Goal: Task Accomplishment & Management: Manage account settings

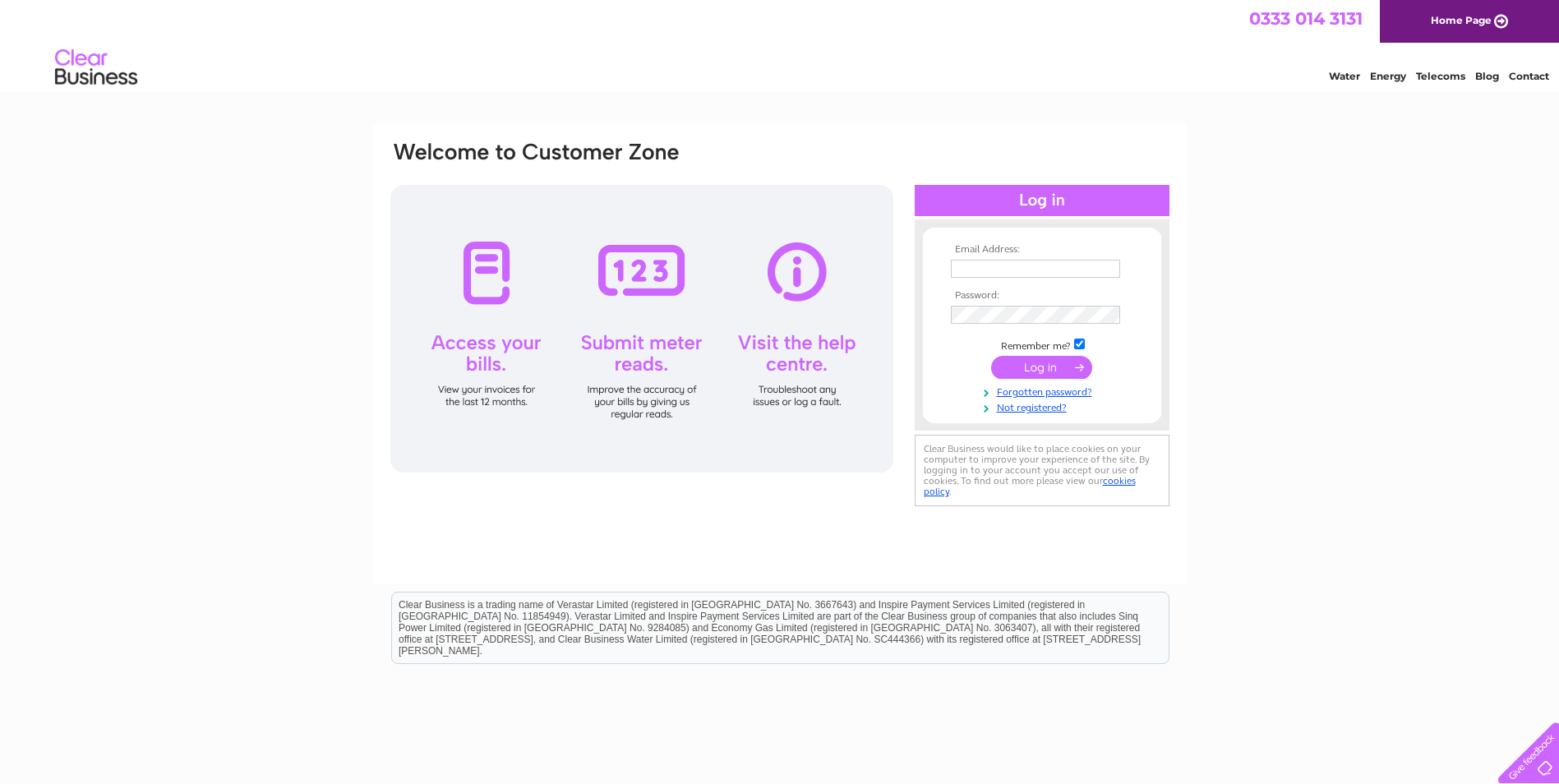
type input "[EMAIL_ADDRESS][DOMAIN_NAME]"
click at [1042, 368] on input "submit" at bounding box center [1041, 367] width 101 height 23
click at [1041, 366] on input "submit" at bounding box center [1041, 367] width 101 height 23
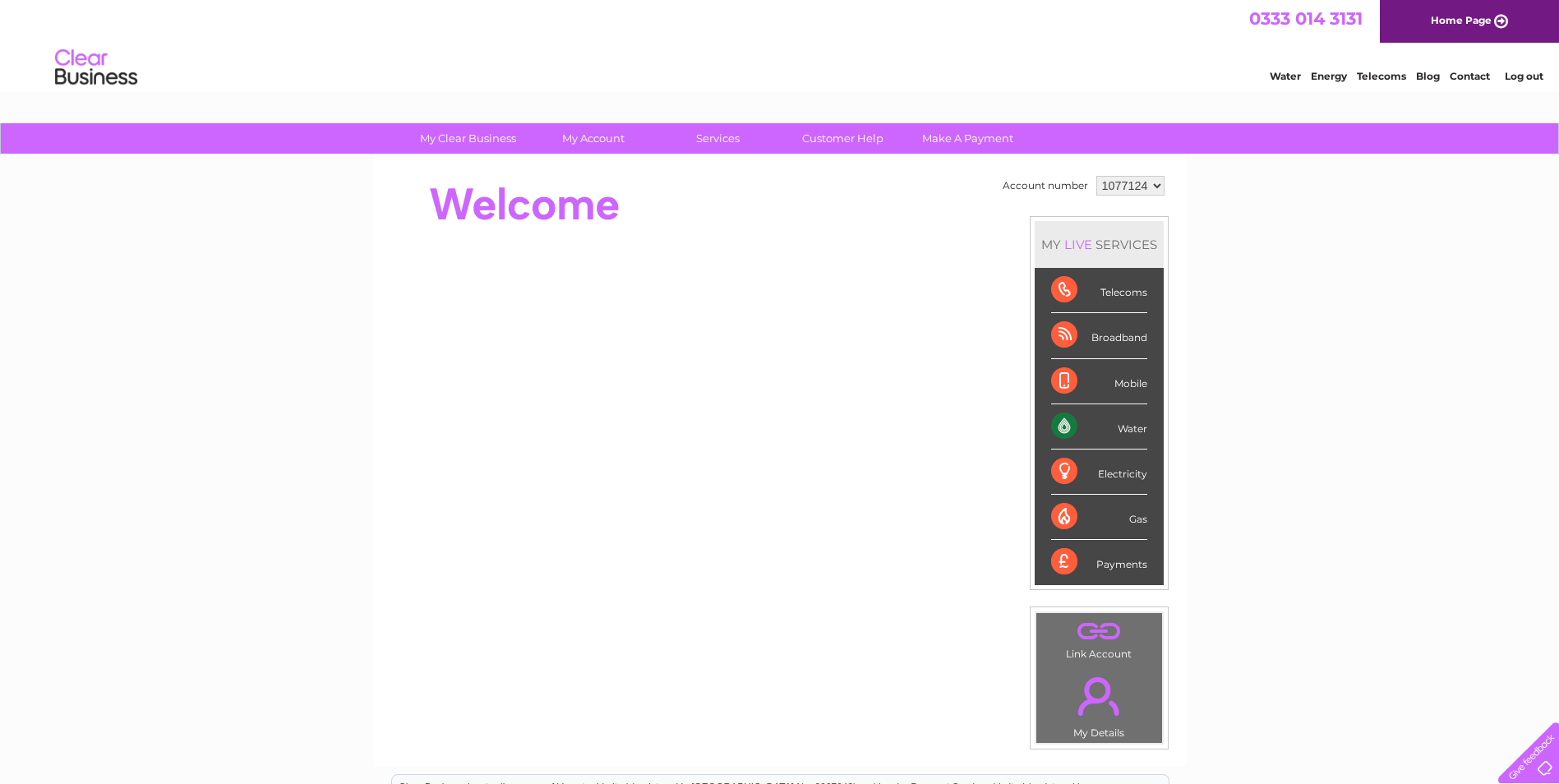
click at [1054, 418] on div "Water" at bounding box center [1099, 427] width 96 height 45
drag, startPoint x: 1124, startPoint y: 416, endPoint x: 1134, endPoint y: 428, distance: 15.6
click at [1134, 428] on div "Water" at bounding box center [1099, 427] width 96 height 45
click at [1134, 429] on div "Water" at bounding box center [1099, 427] width 96 height 45
click at [1136, 428] on div "Water" at bounding box center [1099, 427] width 96 height 45
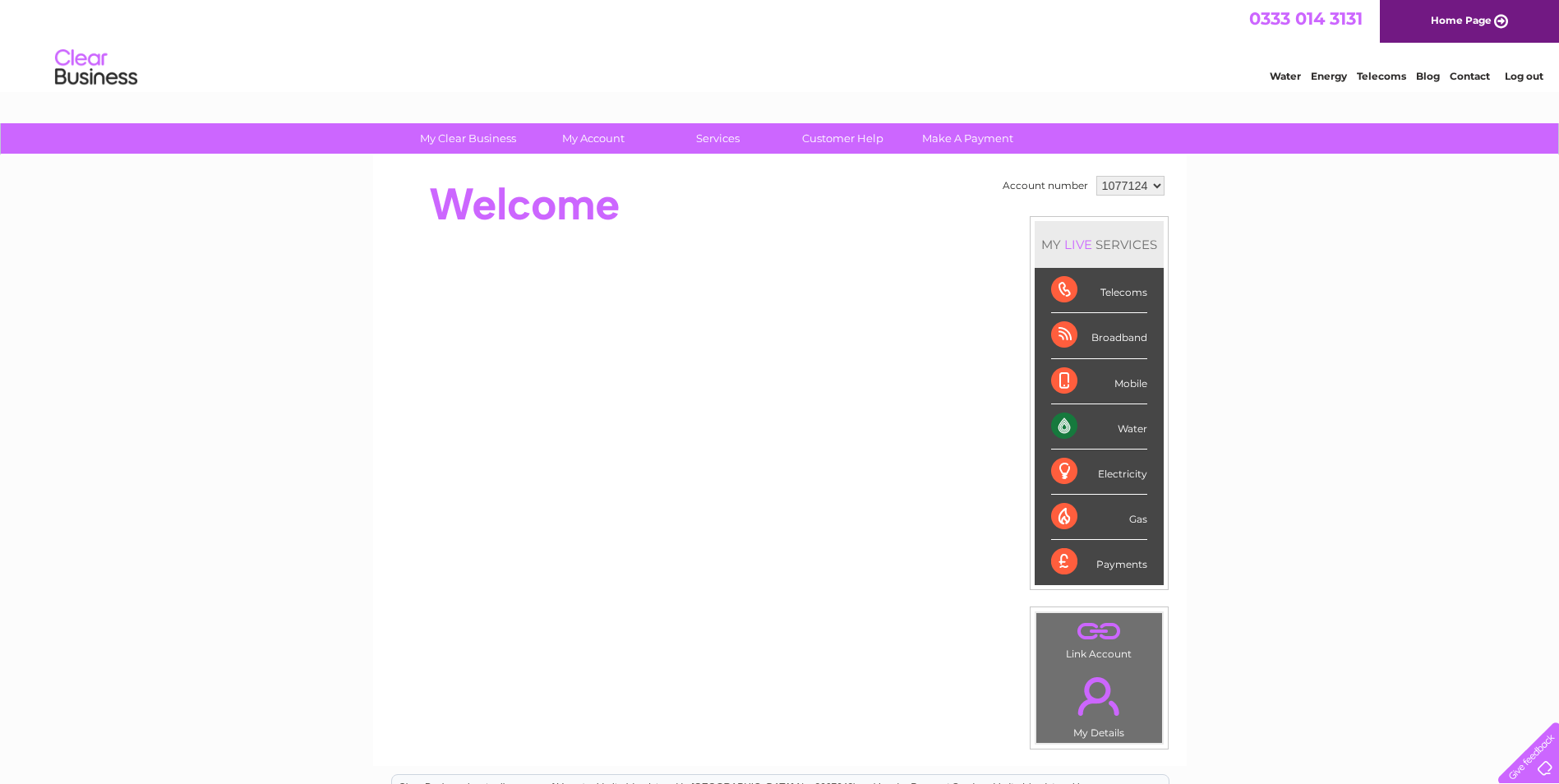
click at [1067, 430] on div "Water" at bounding box center [1099, 427] width 96 height 45
click at [1120, 425] on div "Water" at bounding box center [1099, 427] width 96 height 45
click at [1130, 427] on div "Water" at bounding box center [1099, 427] width 96 height 45
click at [1283, 78] on link "Water" at bounding box center [1285, 76] width 31 height 12
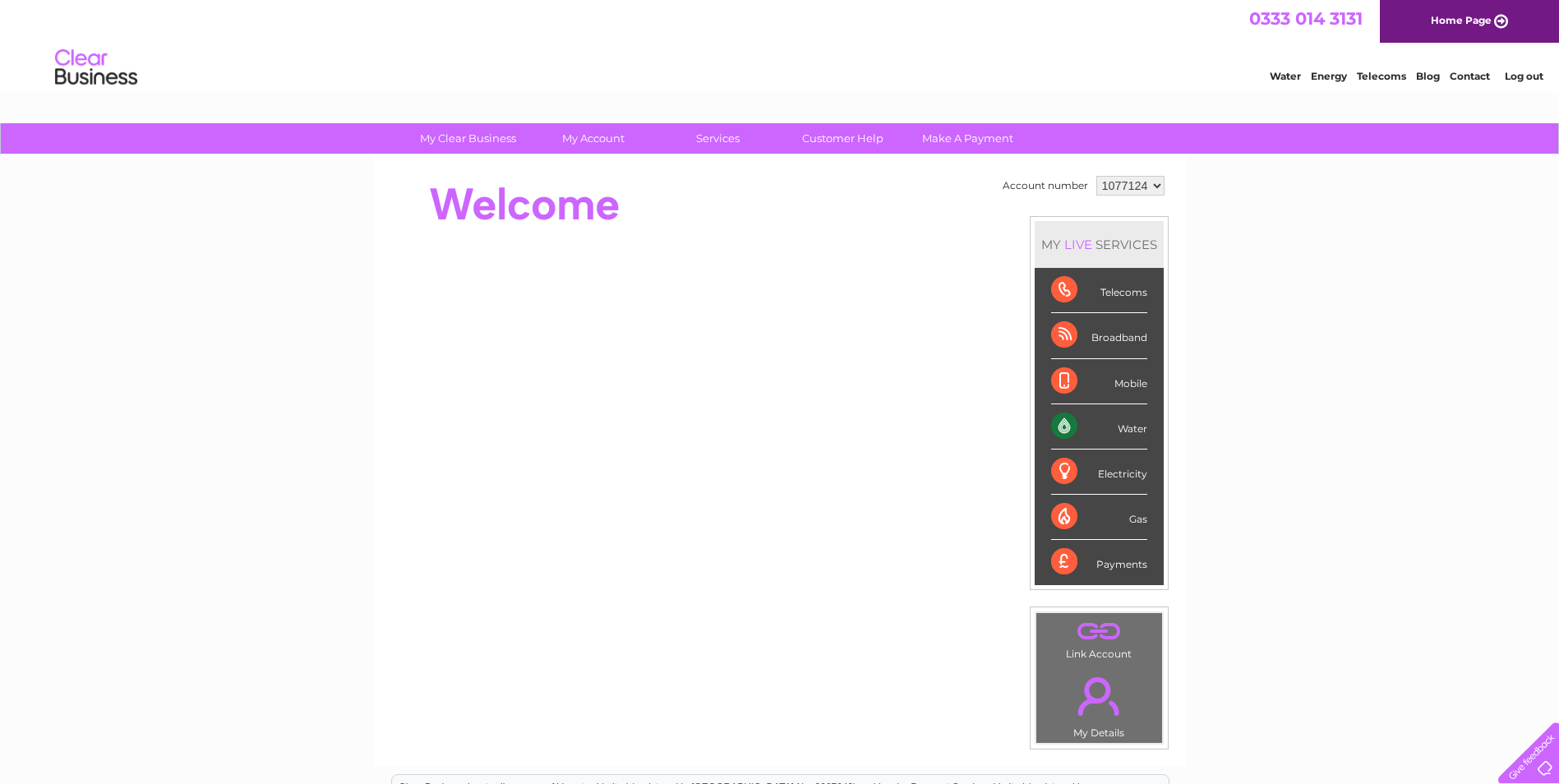
click at [1070, 421] on div "Water" at bounding box center [1099, 427] width 96 height 45
click at [1076, 244] on div "LIVE" at bounding box center [1077, 244] width 34 height 16
click at [1109, 244] on div "MY LIVE SERVICES" at bounding box center [1099, 245] width 129 height 47
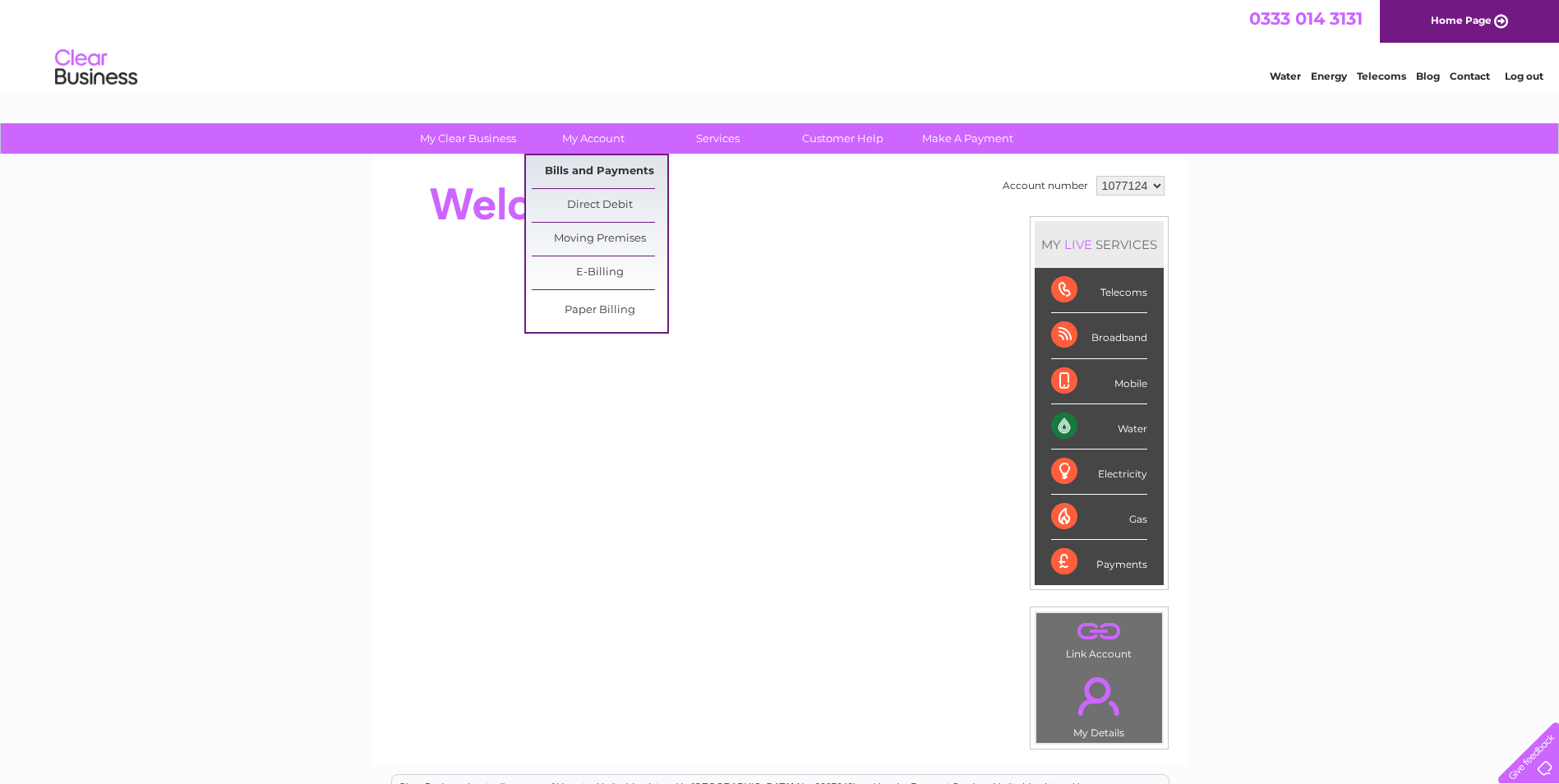
click at [600, 174] on link "Bills and Payments" at bounding box center [599, 171] width 135 height 33
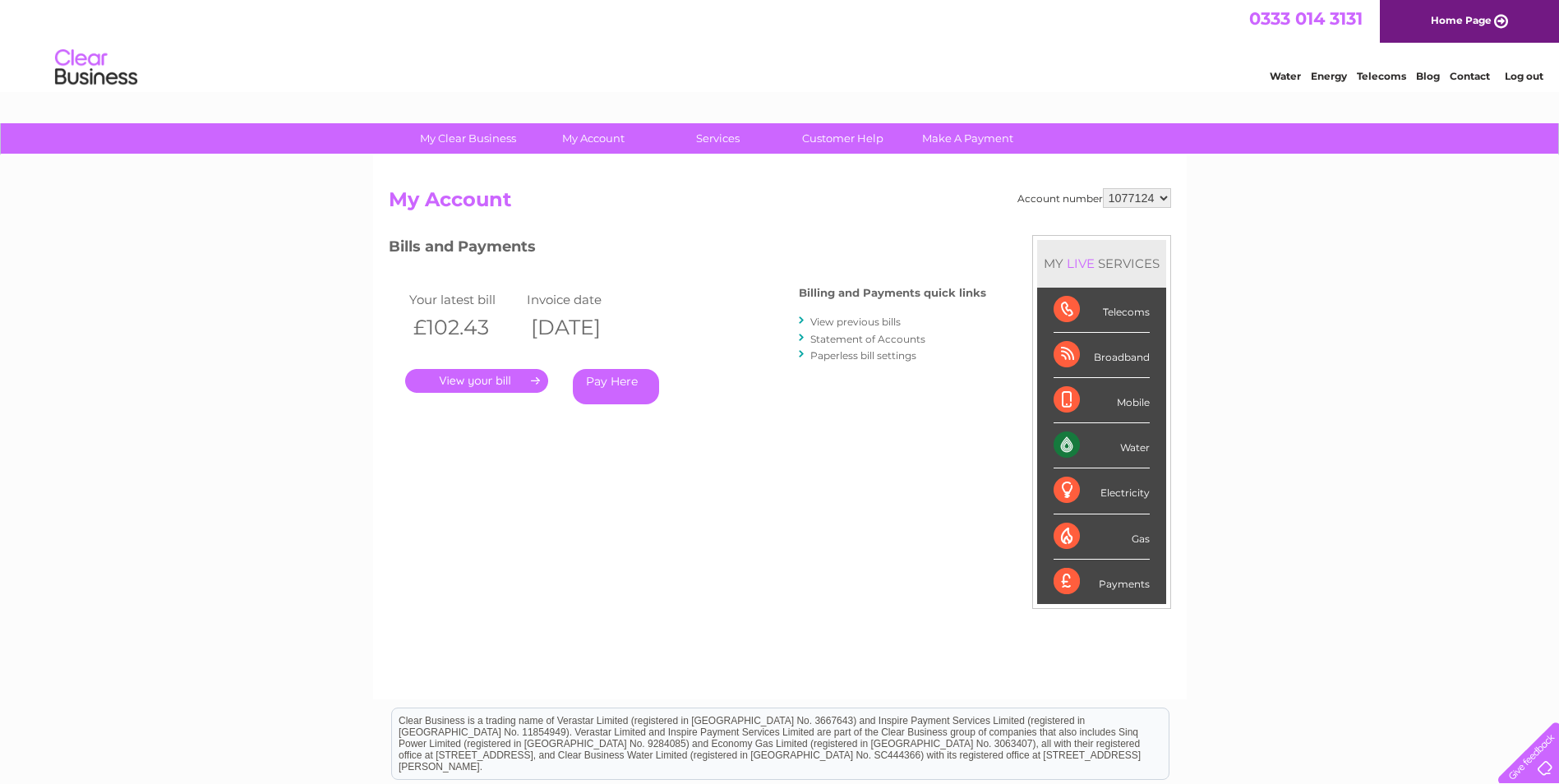
click at [506, 386] on link "." at bounding box center [476, 380] width 143 height 24
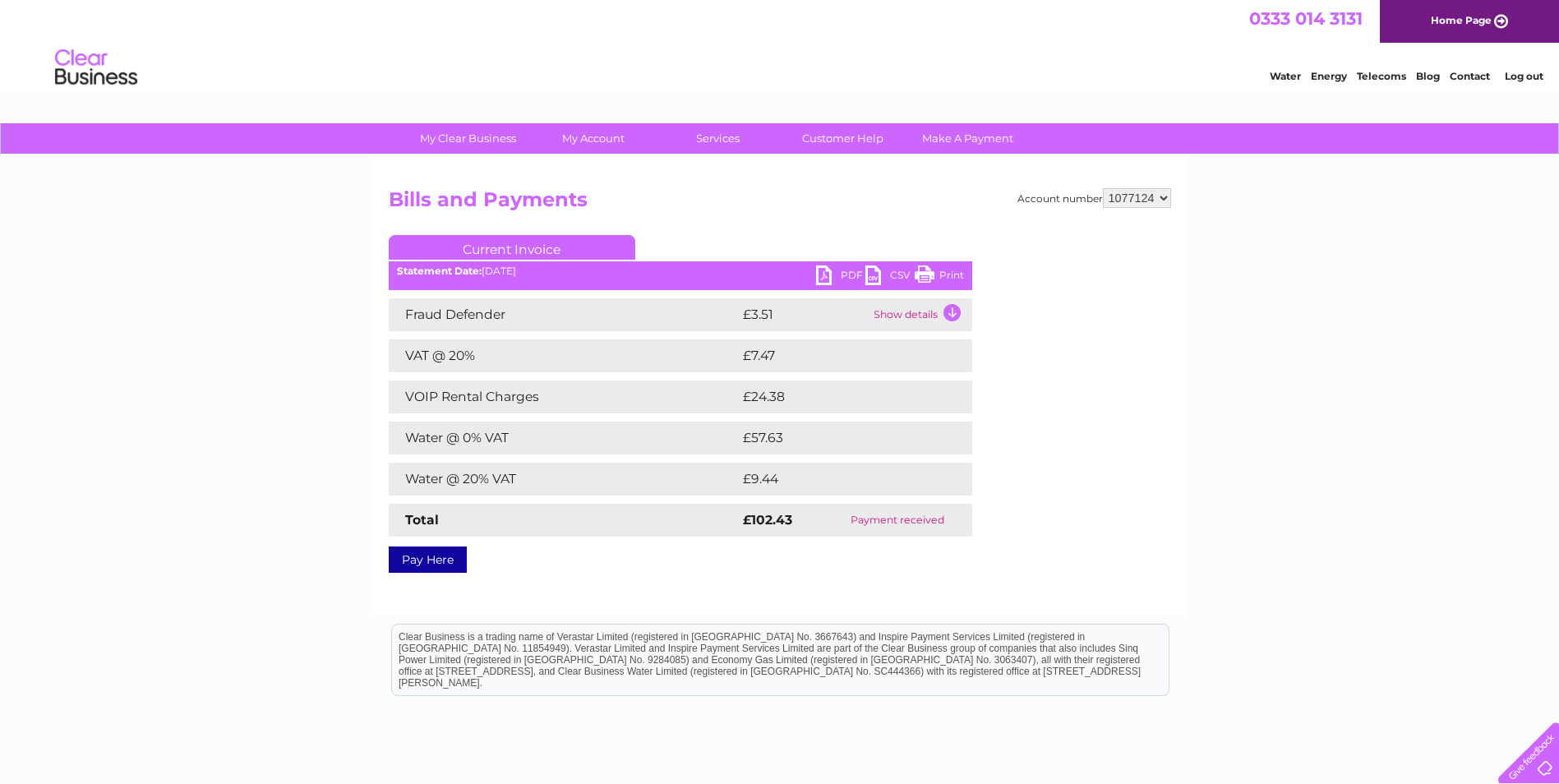
click at [847, 277] on link "PDF" at bounding box center [840, 277] width 49 height 24
